Goal: Task Accomplishment & Management: Manage account settings

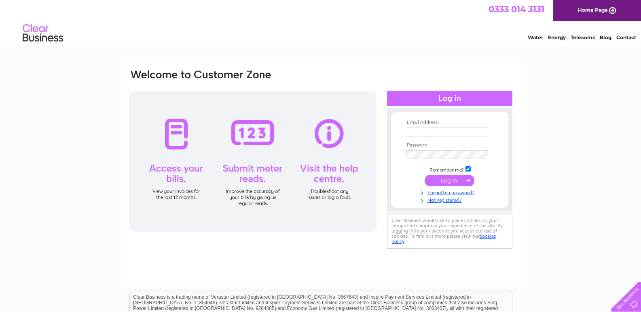
click at [446, 131] on input "text" at bounding box center [446, 132] width 83 height 9
type input "wickersleyangling@hotmail.co.uk"
click at [467, 131] on input "wickersleyangling@hotmail.co.uk" at bounding box center [446, 132] width 83 height 9
click at [424, 176] on input "submit" at bounding box center [449, 181] width 50 height 11
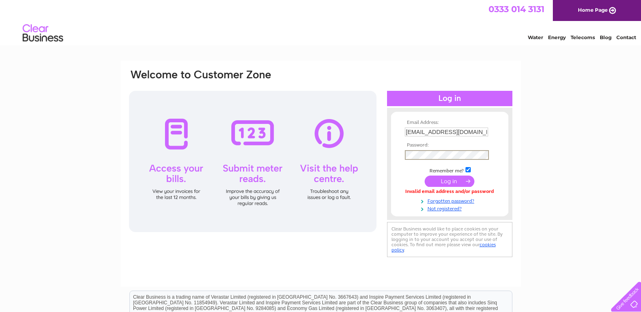
click at [469, 130] on input "[EMAIL_ADDRESS][DOMAIN_NAME]" at bounding box center [446, 132] width 83 height 9
click at [483, 135] on input "WICKERSLEYANGLING@HOTMAIL.CO.UK" at bounding box center [446, 132] width 83 height 9
type input "[EMAIL_ADDRESS][DOMAIN_NAME]"
click at [424, 176] on input "submit" at bounding box center [449, 181] width 50 height 11
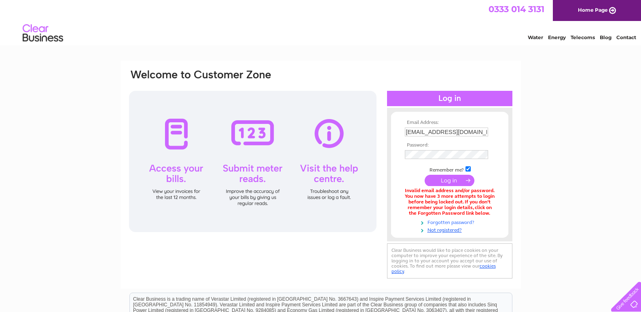
click at [439, 224] on link "Forgotten password?" at bounding box center [451, 222] width 92 height 8
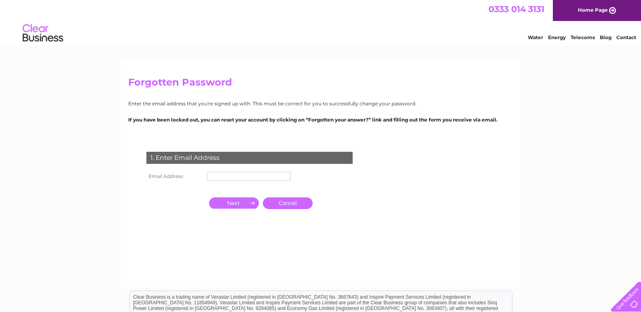
click at [272, 175] on input "text" at bounding box center [248, 176] width 83 height 9
type input "wickersleyangling@hotmail.co.uk"
click at [243, 209] on input "button" at bounding box center [234, 203] width 50 height 11
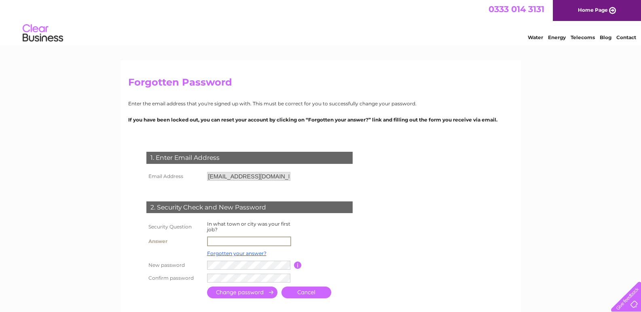
click at [242, 241] on input "text" at bounding box center [249, 242] width 84 height 10
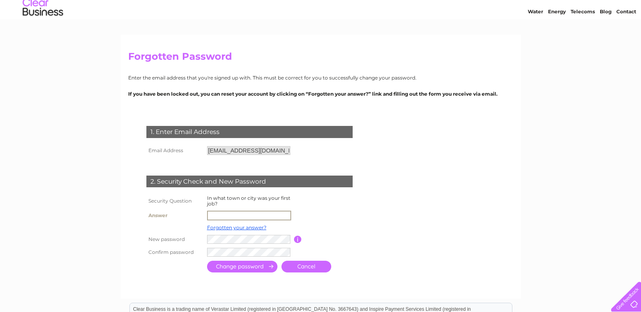
scroll to position [40, 0]
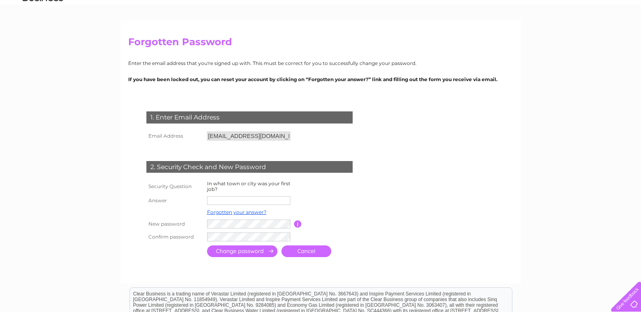
drag, startPoint x: 249, startPoint y: 195, endPoint x: 244, endPoint y: 206, distance: 11.9
click at [248, 195] on td at bounding box center [249, 200] width 89 height 13
click at [243, 203] on input "text" at bounding box center [249, 201] width 84 height 10
type input "rotherham"
click at [255, 252] on input "submit" at bounding box center [242, 252] width 70 height 12
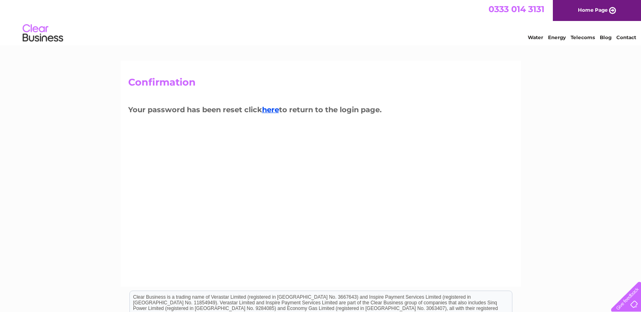
click at [275, 116] on h3 "Your password has been reset click here to return to the login page." at bounding box center [320, 111] width 385 height 14
click at [274, 114] on link "here" at bounding box center [270, 110] width 17 height 9
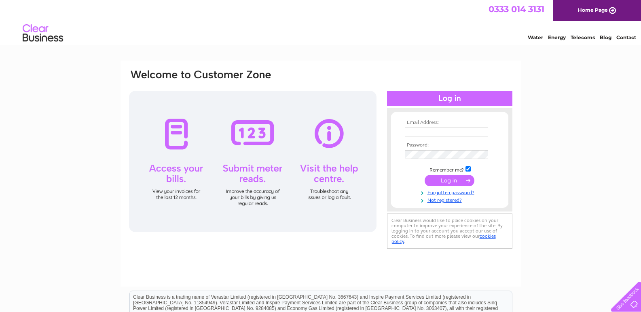
type input "[EMAIL_ADDRESS][DOMAIN_NAME]"
click at [466, 179] on input "submit" at bounding box center [449, 180] width 50 height 11
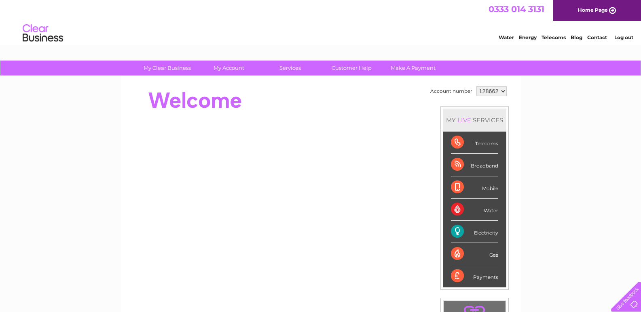
click at [531, 38] on link "Energy" at bounding box center [528, 37] width 18 height 6
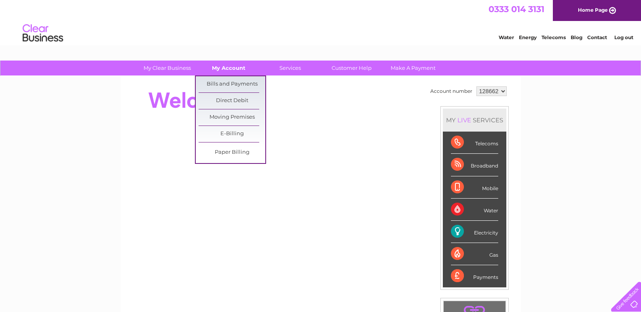
click at [219, 70] on link "My Account" at bounding box center [228, 68] width 67 height 15
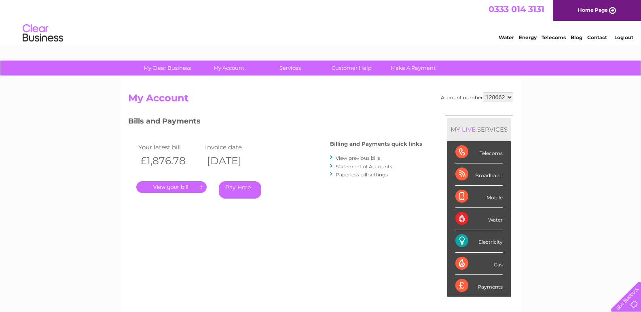
click at [173, 188] on link "." at bounding box center [171, 187] width 70 height 12
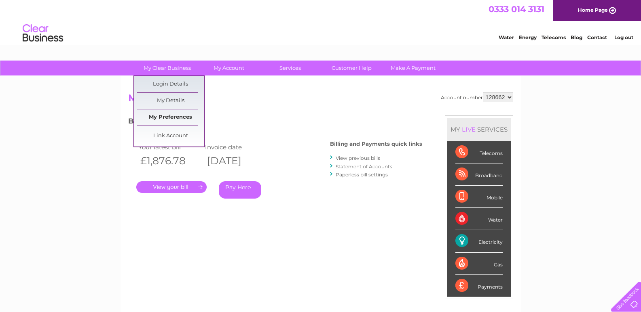
click at [176, 120] on link "My Preferences" at bounding box center [170, 118] width 67 height 16
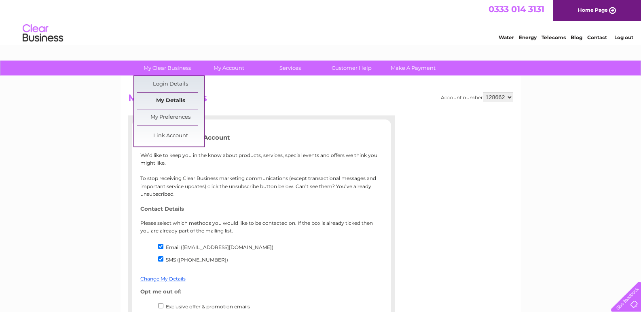
click at [178, 101] on link "My Details" at bounding box center [170, 101] width 67 height 16
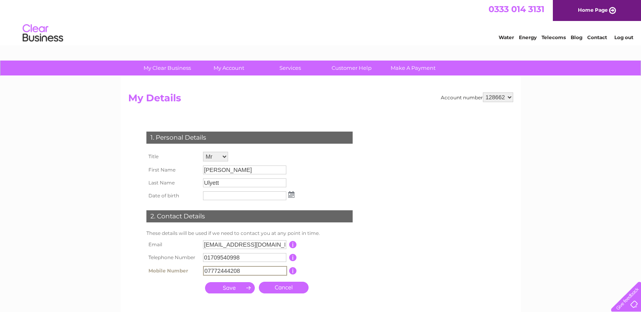
click at [257, 273] on input "07772444208" at bounding box center [245, 271] width 84 height 10
type input "07471502081"
click at [239, 287] on input "submit" at bounding box center [230, 288] width 50 height 11
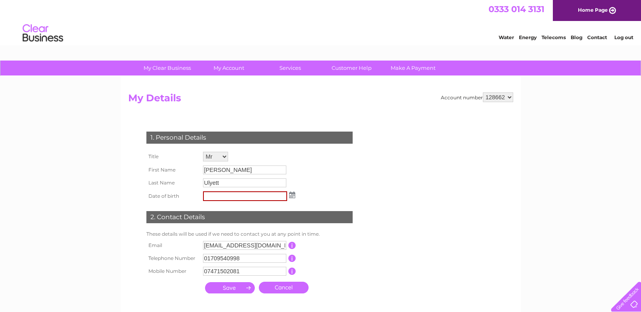
click at [293, 196] on img at bounding box center [292, 195] width 6 height 6
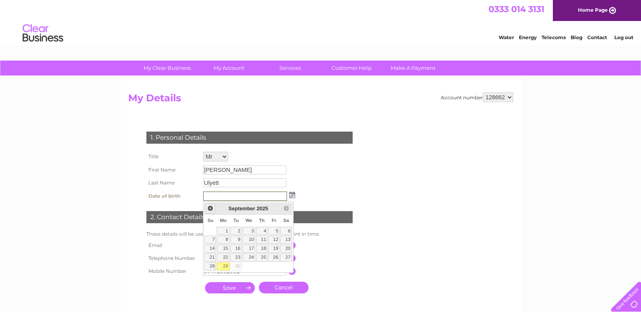
click at [210, 210] on span "Prev" at bounding box center [210, 208] width 6 height 6
click at [284, 206] on span "Next" at bounding box center [286, 208] width 6 height 6
click at [245, 208] on span "September" at bounding box center [241, 209] width 27 height 6
click at [209, 211] on span "Prev" at bounding box center [210, 208] width 6 height 6
type input "0"
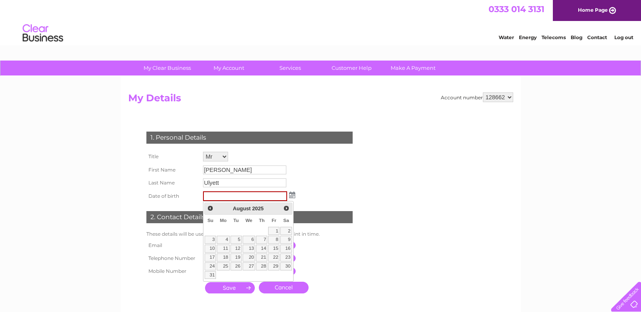
click at [290, 194] on img at bounding box center [292, 195] width 6 height 6
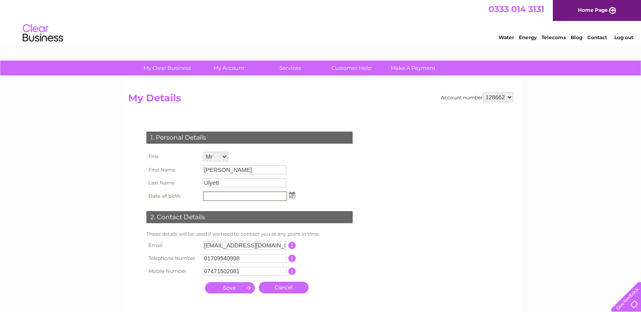
click at [249, 194] on input "text" at bounding box center [245, 197] width 84 height 10
type input "22/09/1975"
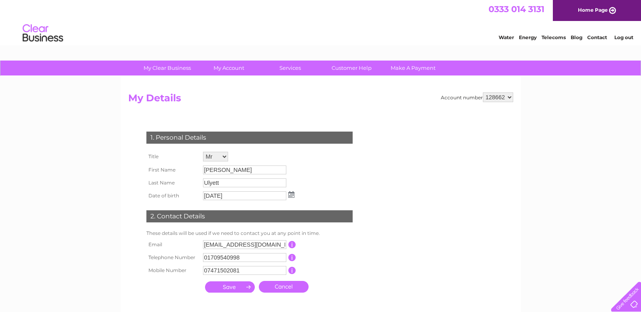
click at [243, 284] on input "submit" at bounding box center [230, 287] width 50 height 11
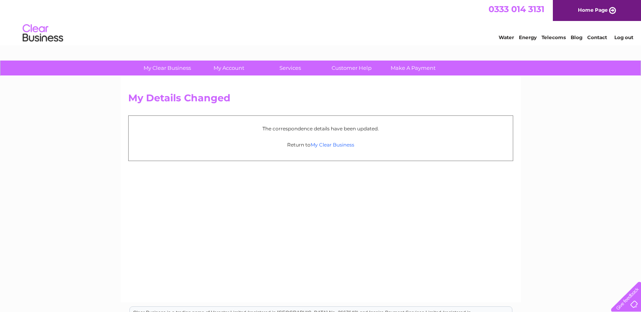
click at [331, 143] on link "My Clear Business" at bounding box center [332, 145] width 44 height 6
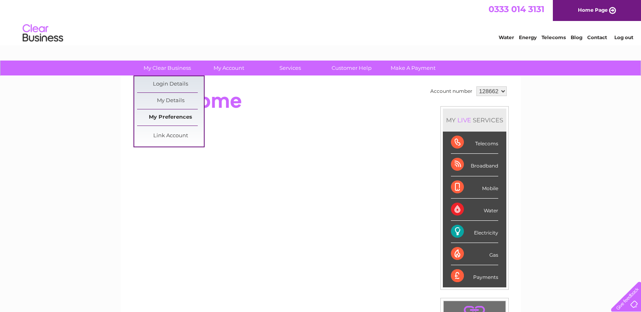
click at [178, 121] on link "My Preferences" at bounding box center [170, 118] width 67 height 16
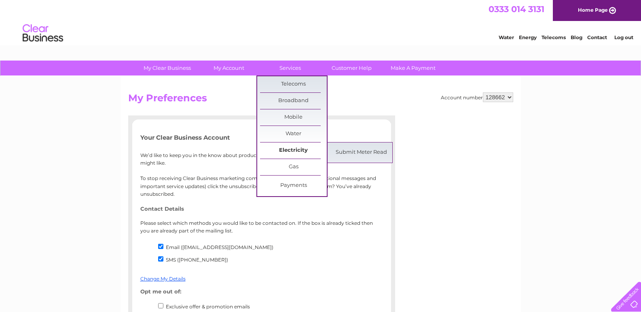
click at [294, 152] on link "Electricity" at bounding box center [293, 151] width 67 height 16
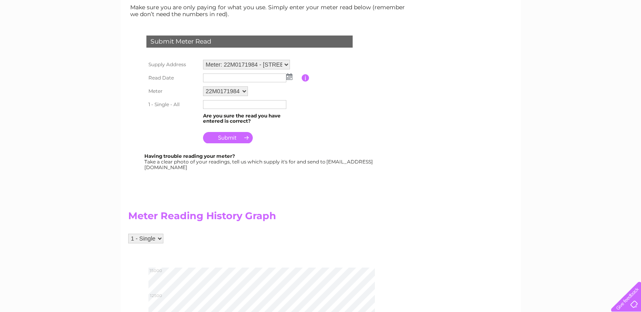
scroll to position [40, 0]
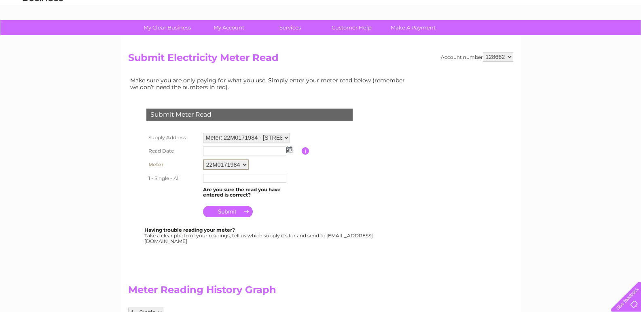
click at [234, 165] on select "22M0171984" at bounding box center [226, 165] width 46 height 11
click at [273, 134] on select "Meter: 22M0171984 - Unit 2-4, Denby Way, Hellaby Ind Estate, Rotherham, S66 8HR…" at bounding box center [246, 138] width 87 height 11
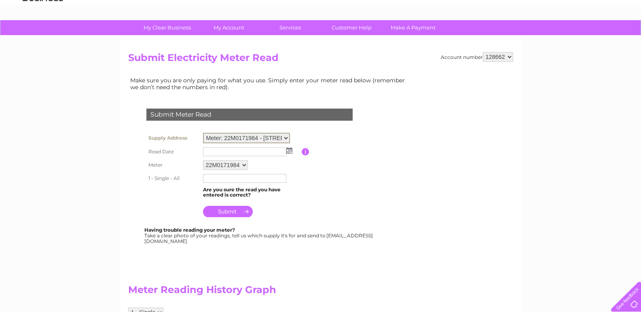
click at [273, 134] on select "Meter: 22M0171984 - Unit 2-4, Denby Way, Hellaby Ind Estate, Rotherham, S66 8HR…" at bounding box center [246, 138] width 87 height 11
click at [320, 140] on table "Supply Address Meter: 22M0171984 - Unit 2-4, Denby Way, Hellaby Ind Estate, Rot…" at bounding box center [259, 175] width 230 height 88
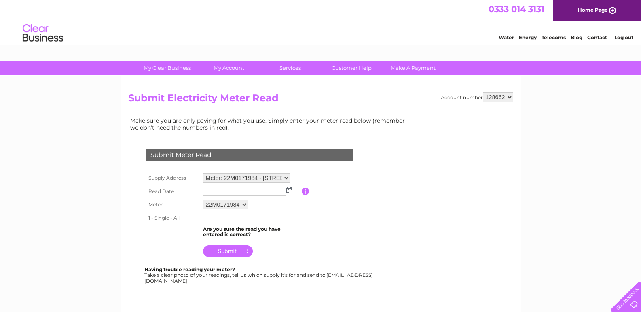
drag, startPoint x: 496, startPoint y: 104, endPoint x: 494, endPoint y: 92, distance: 11.8
click at [495, 102] on form "Account number 128662 Submit Electricity Meter Read Make sure you are only payi…" at bounding box center [320, 100] width 385 height 15
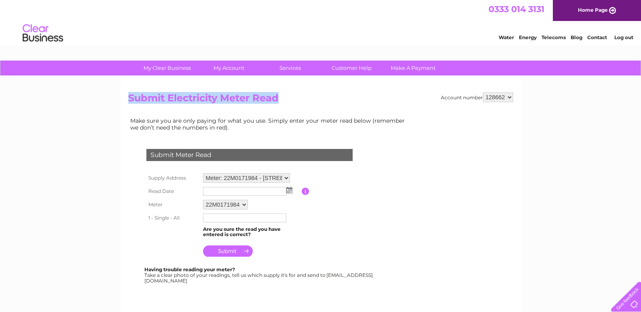
click at [494, 93] on select "128662" at bounding box center [498, 98] width 30 height 10
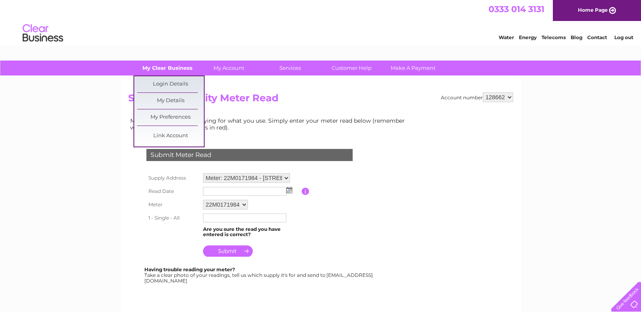
click at [179, 68] on link "My Clear Business" at bounding box center [167, 68] width 67 height 15
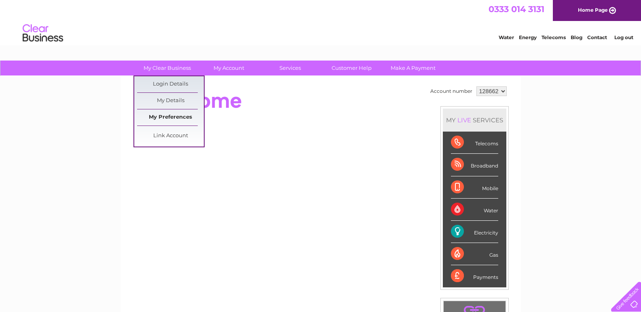
click at [175, 120] on link "My Preferences" at bounding box center [170, 118] width 67 height 16
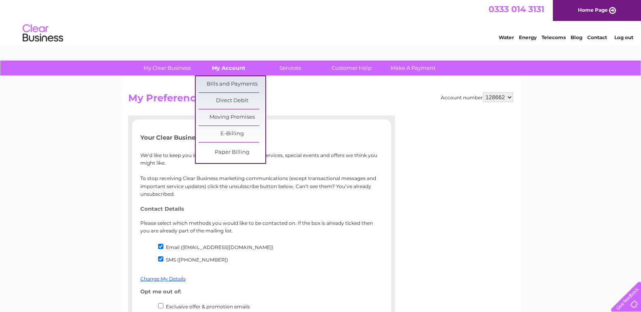
click at [238, 64] on link "My Account" at bounding box center [228, 68] width 67 height 15
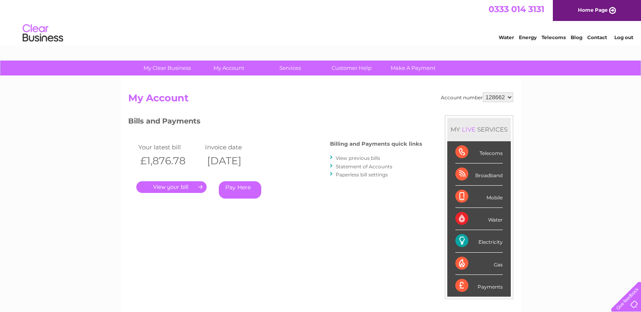
click at [178, 188] on link "." at bounding box center [171, 187] width 70 height 12
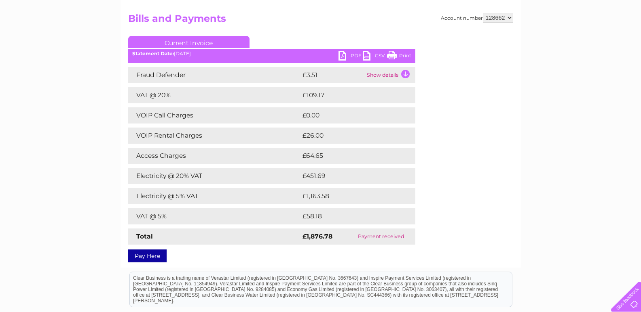
scroll to position [81, 0]
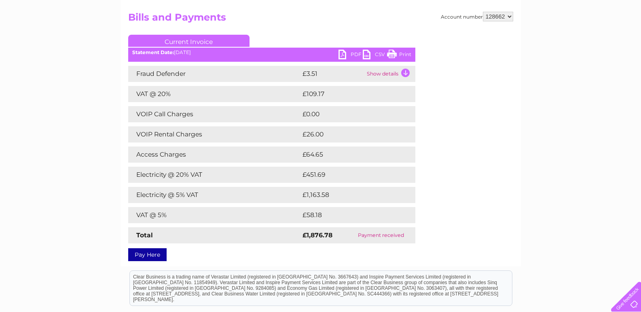
click at [342, 55] on link "PDF" at bounding box center [350, 56] width 24 height 12
